Goal: Task Accomplishment & Management: Use online tool/utility

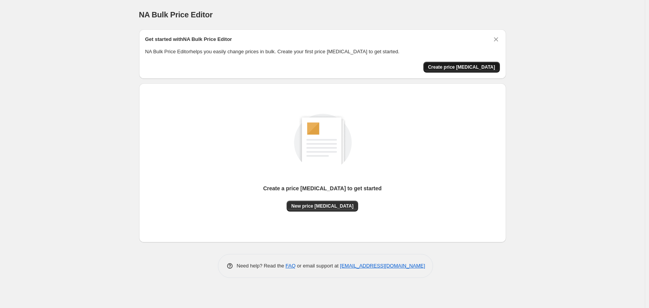
click at [476, 67] on span "Create price change job" at bounding box center [461, 67] width 67 height 6
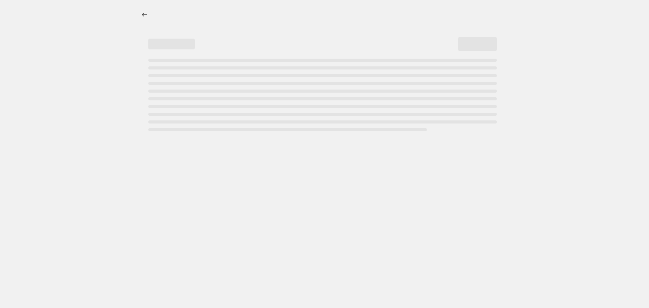
select select "percentage"
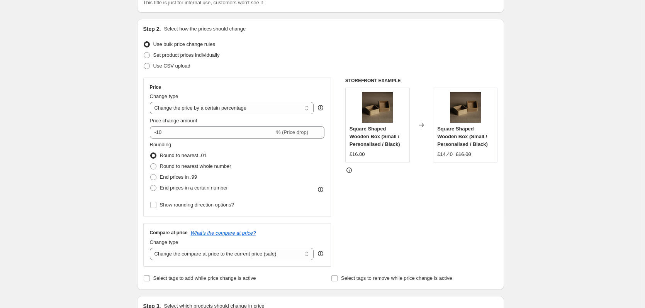
scroll to position [77, 0]
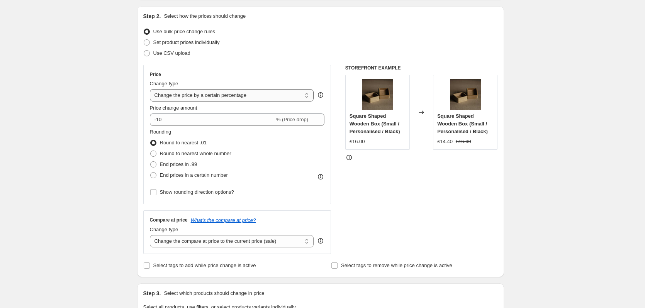
click at [236, 94] on select "Change the price to a certain amount Change the price by a certain amount Chang…" at bounding box center [232, 95] width 164 height 12
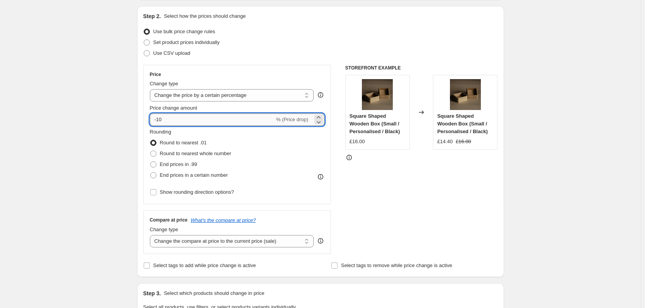
drag, startPoint x: 167, startPoint y: 121, endPoint x: 160, endPoint y: 121, distance: 7.0
click at [160, 121] on input "-10" at bounding box center [212, 120] width 125 height 12
type input "-30"
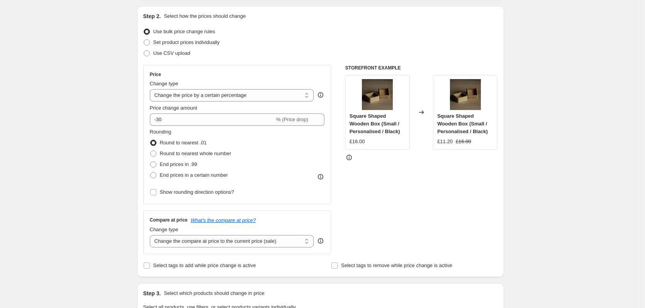
drag, startPoint x: 155, startPoint y: 156, endPoint x: 150, endPoint y: 156, distance: 5.1
click at [154, 156] on span at bounding box center [153, 154] width 6 height 6
click at [151, 151] on input "Round to nearest whole number" at bounding box center [150, 151] width 0 height 0
radio input "true"
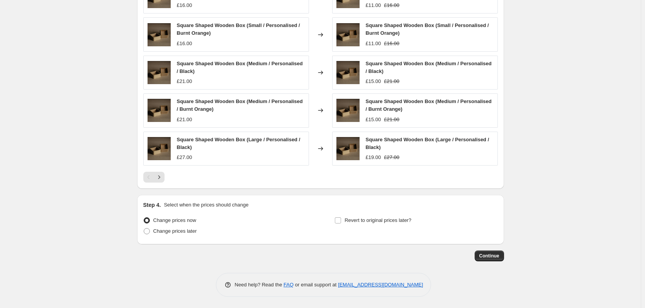
scroll to position [477, 0]
click at [493, 253] on span "Continue" at bounding box center [489, 256] width 20 height 6
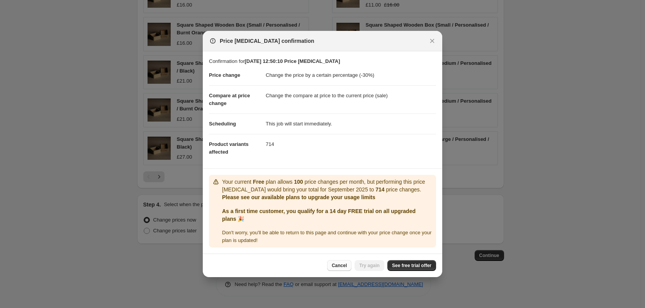
click at [342, 265] on span "Cancel" at bounding box center [339, 266] width 15 height 6
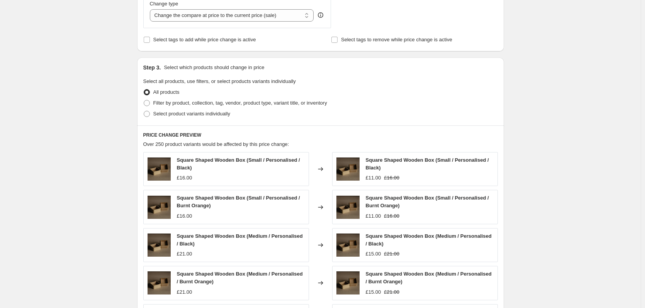
scroll to position [284, 0]
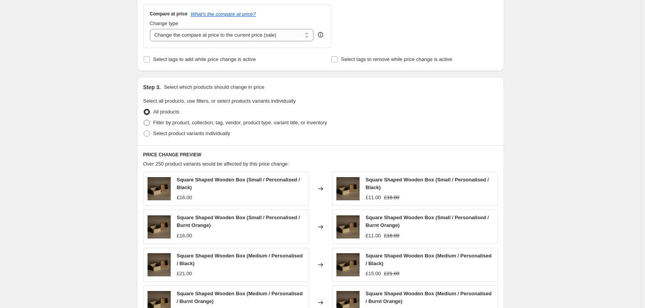
click at [149, 124] on span at bounding box center [147, 123] width 6 height 6
click at [144, 120] on input "Filter by product, collection, tag, vendor, product type, variant title, or inv…" at bounding box center [144, 120] width 0 height 0
radio input "true"
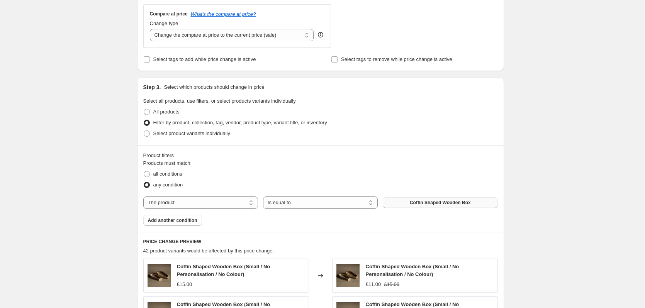
click at [426, 204] on span "Coffin Shaped Wooden Box" at bounding box center [440, 203] width 61 height 6
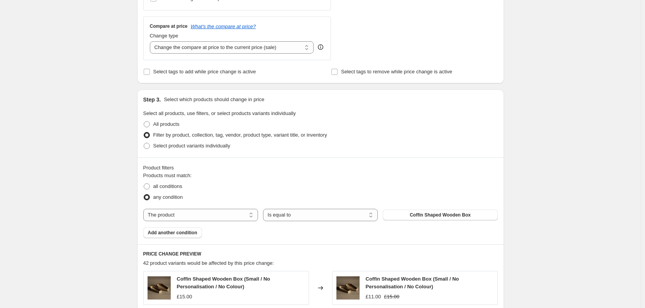
scroll to position [255, 0]
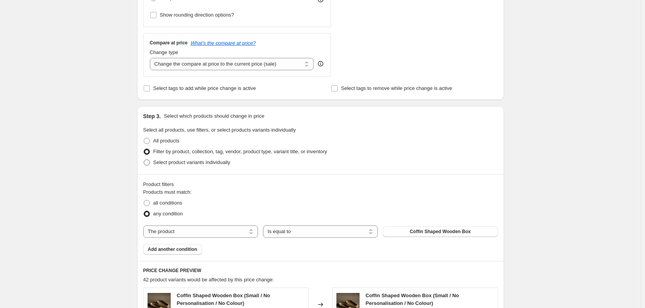
click at [150, 164] on span at bounding box center [147, 163] width 6 height 6
click at [144, 160] on input "Select product variants individually" at bounding box center [144, 160] width 0 height 0
radio input "true"
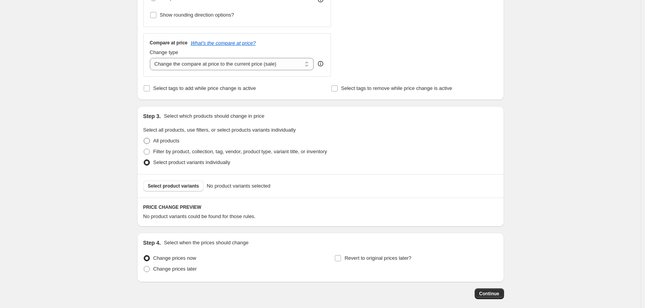
click at [149, 143] on span at bounding box center [147, 141] width 6 height 6
click at [144, 138] on input "All products" at bounding box center [144, 138] width 0 height 0
radio input "true"
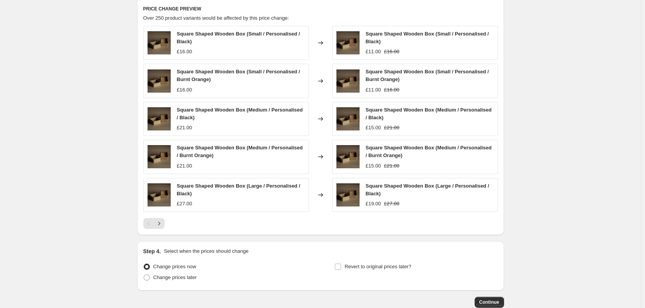
scroll to position [477, 0]
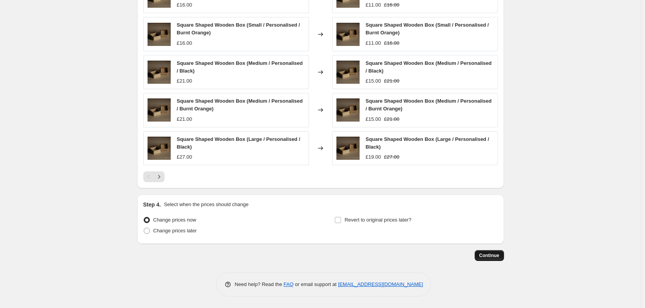
click at [490, 258] on span "Continue" at bounding box center [489, 256] width 20 height 6
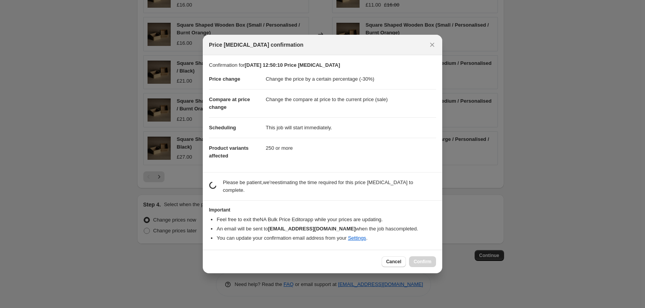
scroll to position [0, 0]
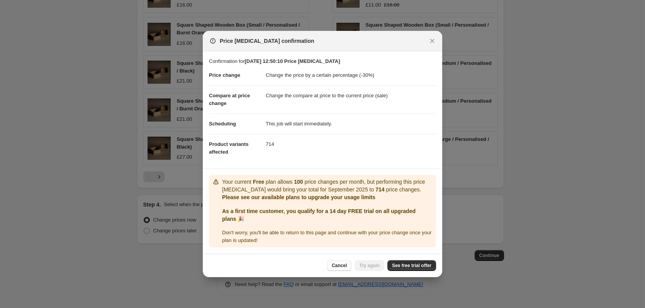
click at [338, 265] on span "Cancel" at bounding box center [339, 266] width 15 height 6
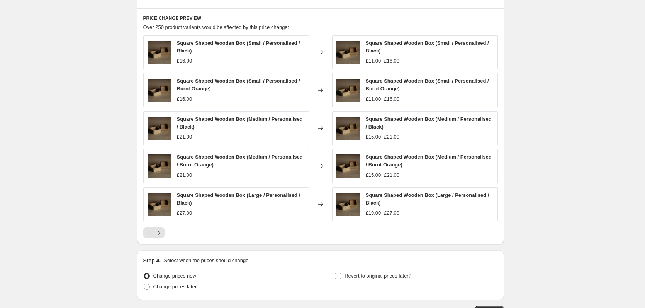
scroll to position [477, 0]
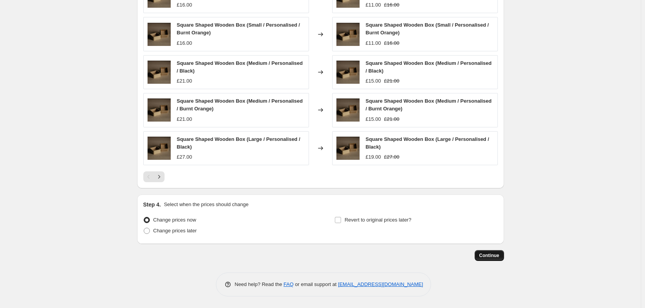
click at [493, 255] on span "Continue" at bounding box center [489, 256] width 20 height 6
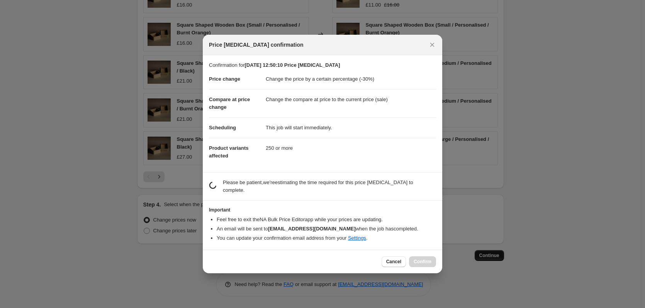
scroll to position [0, 0]
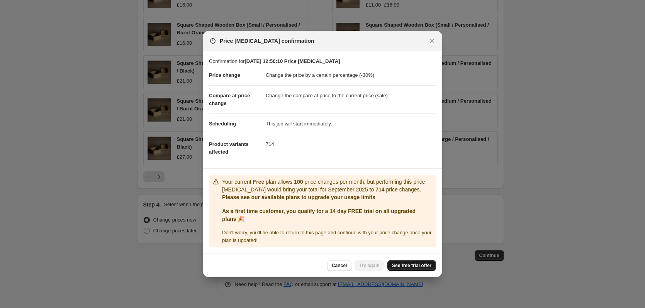
click at [411, 267] on span "See free trial offer" at bounding box center [411, 266] width 39 height 6
click at [344, 265] on span "Cancel" at bounding box center [339, 266] width 15 height 6
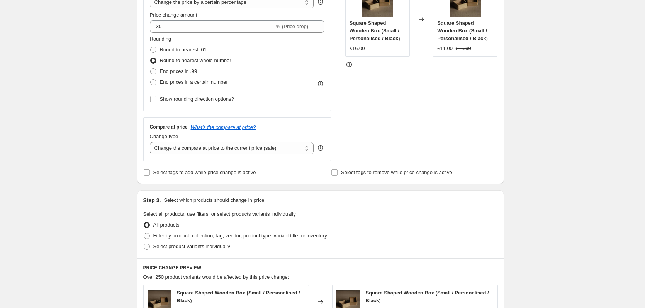
scroll to position [52, 0]
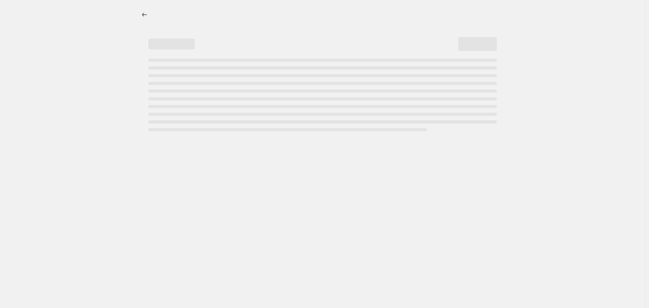
select select "percentage"
